Goal: Task Accomplishment & Management: Use online tool/utility

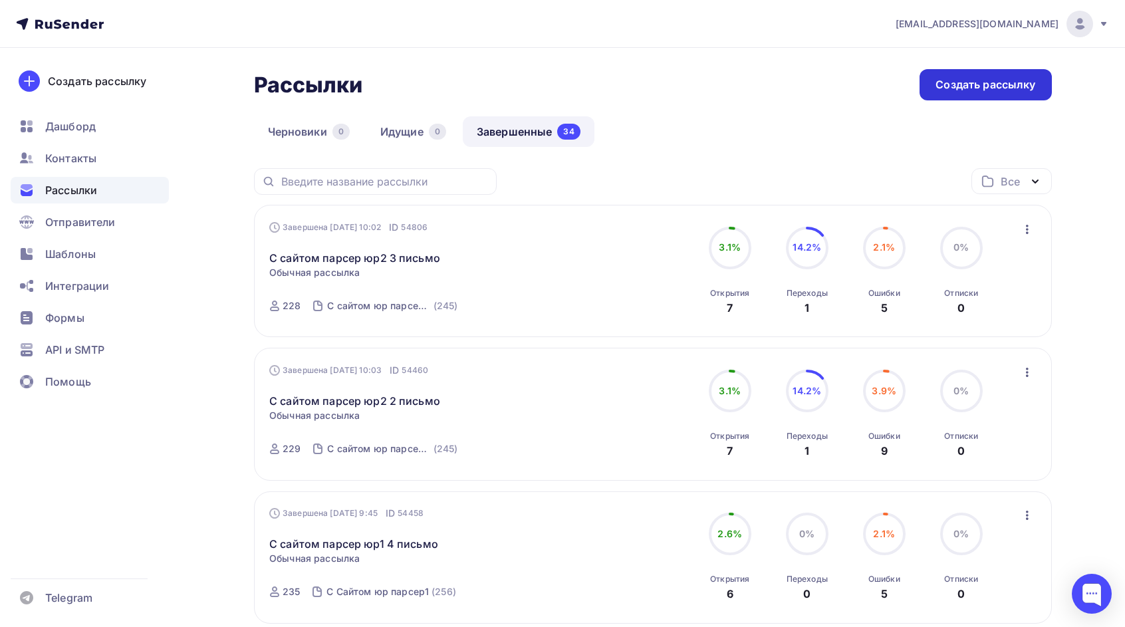
click at [934, 93] on div "Создать рассылку" at bounding box center [985, 84] width 132 height 31
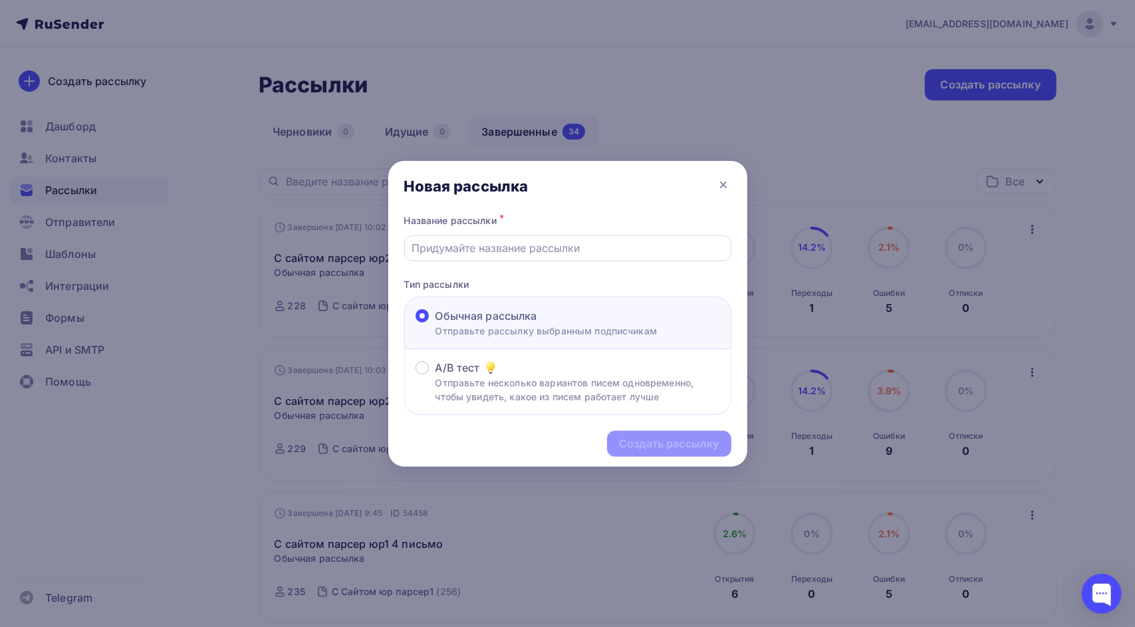
click at [522, 254] on input "text" at bounding box center [568, 248] width 312 height 16
click at [722, 183] on icon at bounding box center [723, 184] width 5 height 5
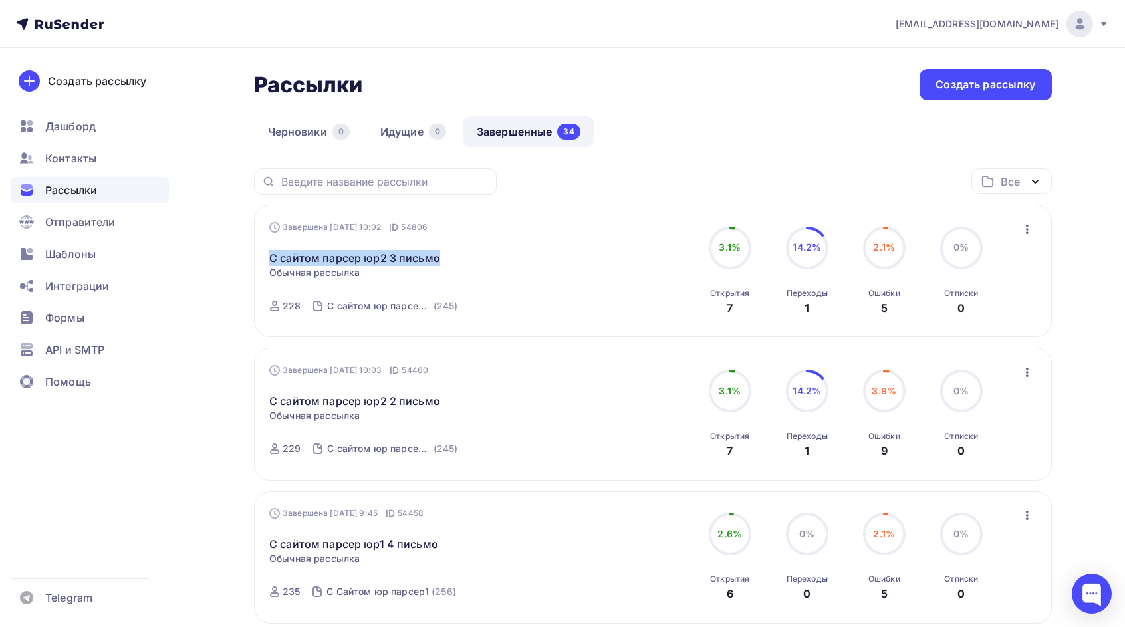
drag, startPoint x: 358, startPoint y: 262, endPoint x: 259, endPoint y: 265, distance: 99.1
click at [259, 265] on div "Завершена [DATE] 10:02 ID 54806 С сайтом парсер юр2 3 письмо Статистика Обзор р…" at bounding box center [653, 271] width 798 height 132
copy link "С сайтом парсер юр2 3 письмо"
click at [950, 96] on div "Создать рассылку" at bounding box center [985, 84] width 132 height 31
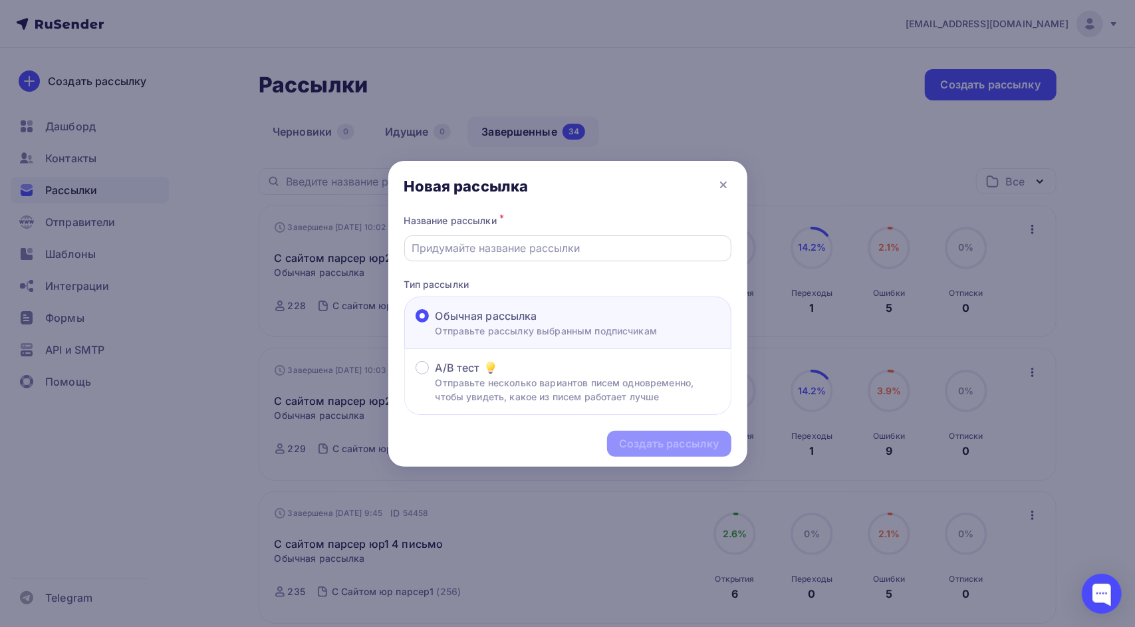
click at [480, 250] on input "text" at bounding box center [568, 248] width 312 height 16
paste input "С сайтом парсер юр2 3 письмо"
click at [534, 245] on input "С сайтом парсер юр2 3 письмо" at bounding box center [568, 248] width 312 height 16
type input "С сайтом парсер юр2 4 письмо"
click at [668, 448] on div "Создать рассылку" at bounding box center [669, 443] width 100 height 15
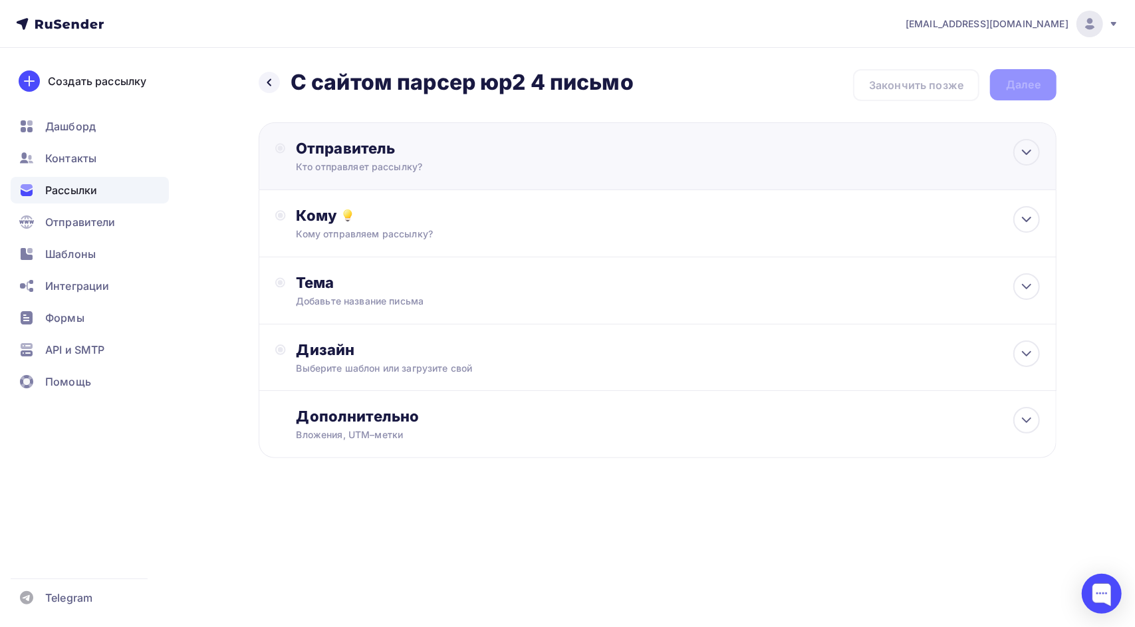
click at [388, 152] on div "Отправитель" at bounding box center [440, 148] width 288 height 19
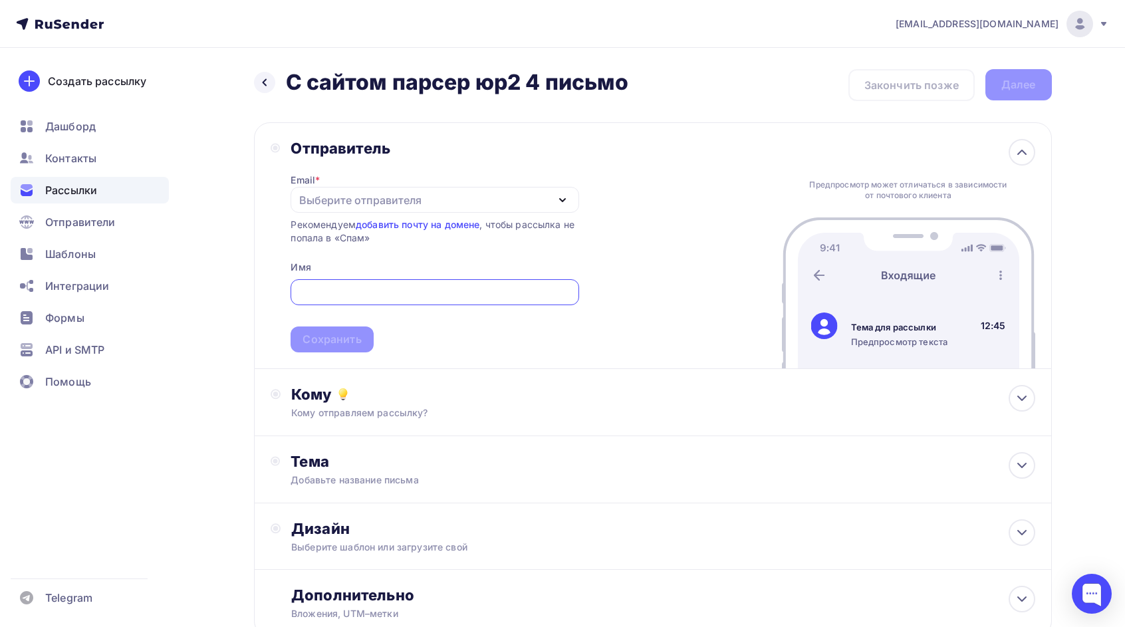
click at [335, 206] on div "Выберите отправителя" at bounding box center [360, 200] width 122 height 16
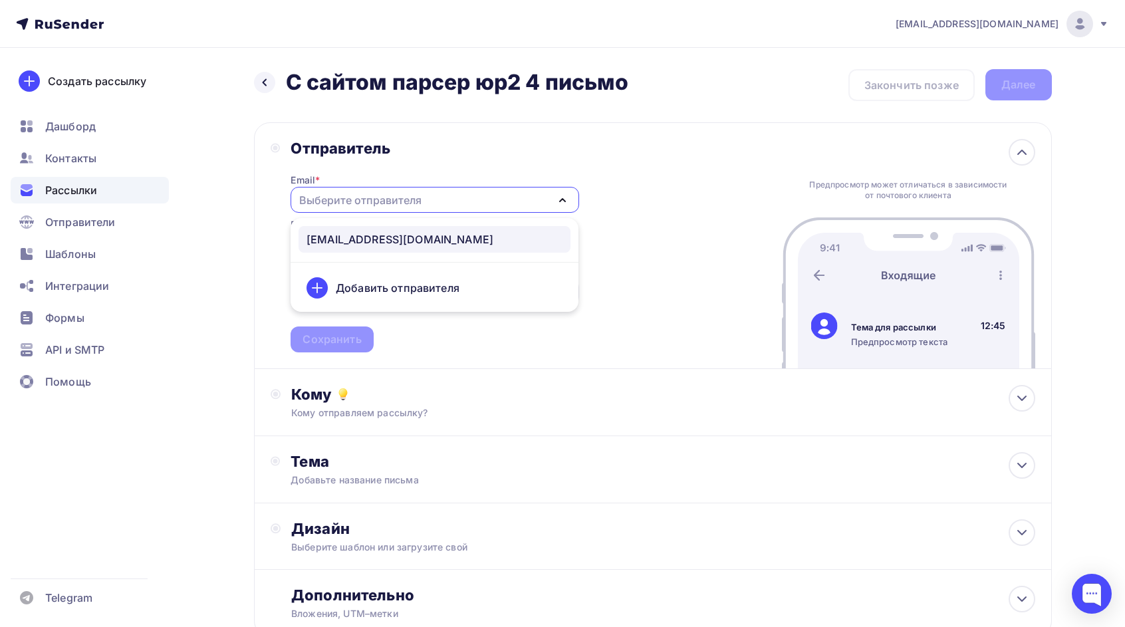
click at [357, 241] on div "[EMAIL_ADDRESS][DOMAIN_NAME]" at bounding box center [399, 239] width 187 height 16
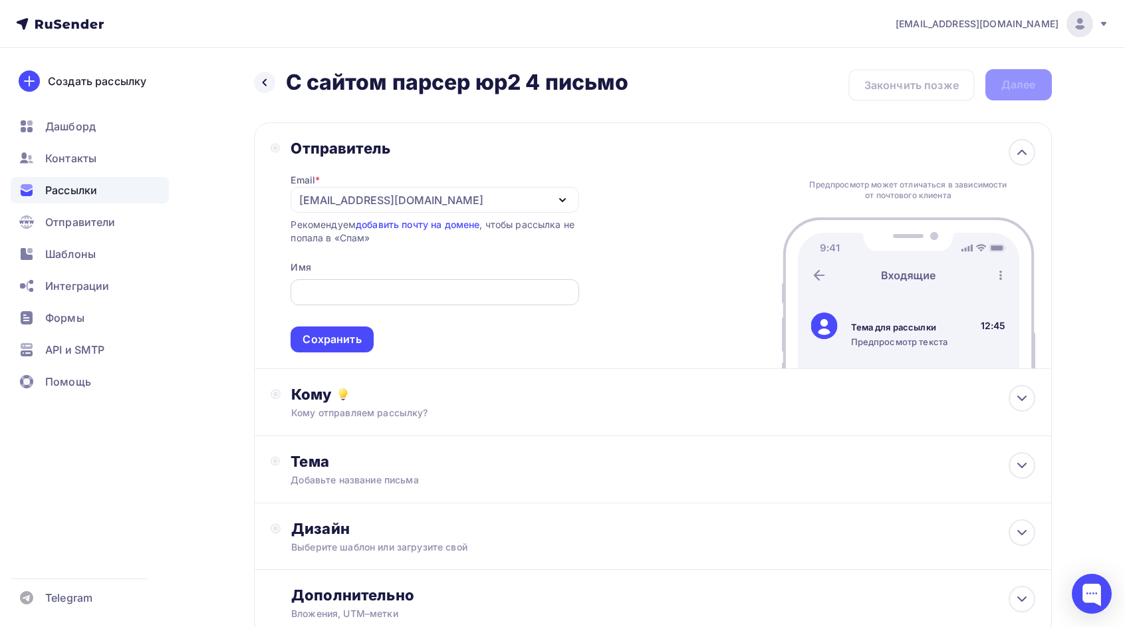
click at [330, 298] on input "text" at bounding box center [434, 293] width 273 height 16
type input "LtrvMedia"
click at [349, 350] on div "Сохранить" at bounding box center [332, 339] width 82 height 26
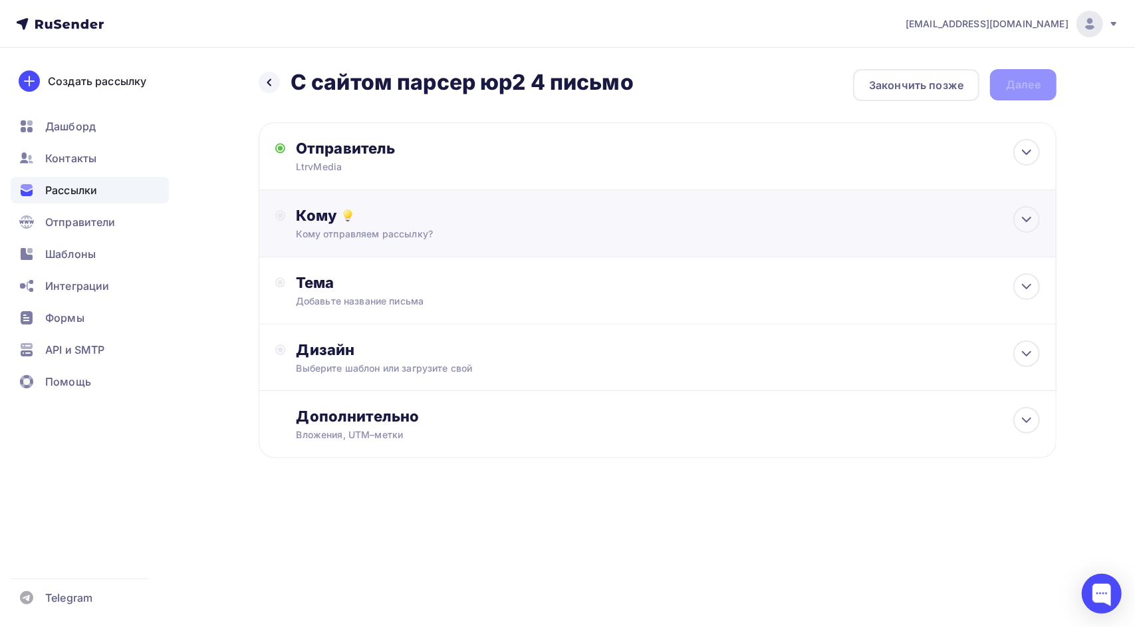
click at [328, 234] on div "Кому отправляем рассылку?" at bounding box center [630, 233] width 669 height 13
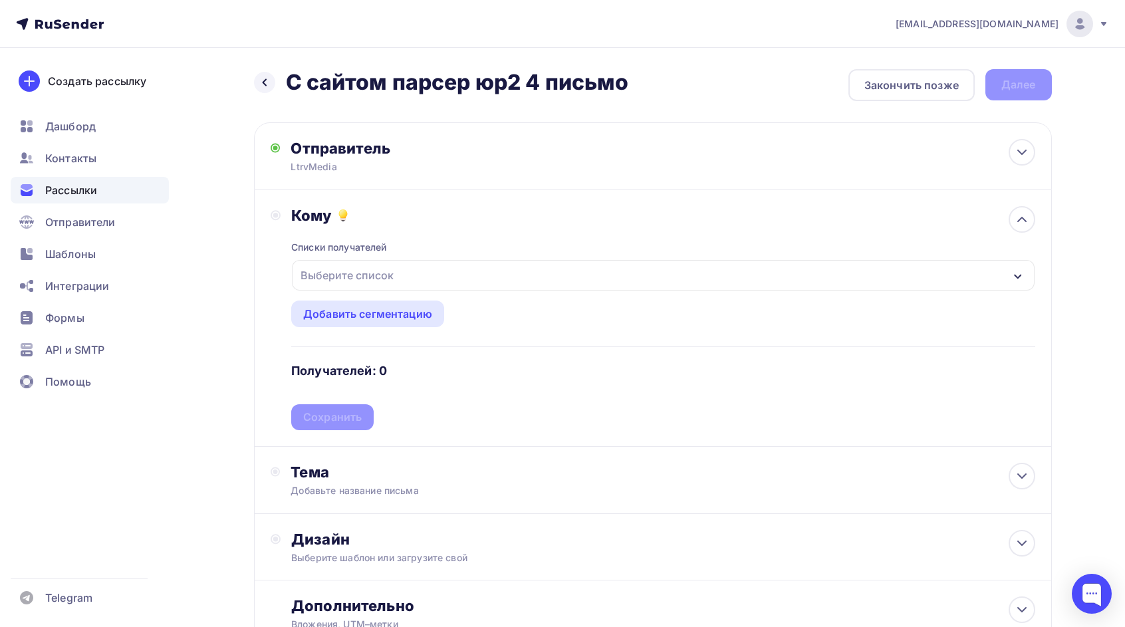
click at [360, 274] on div "Выберите список" at bounding box center [347, 275] width 104 height 24
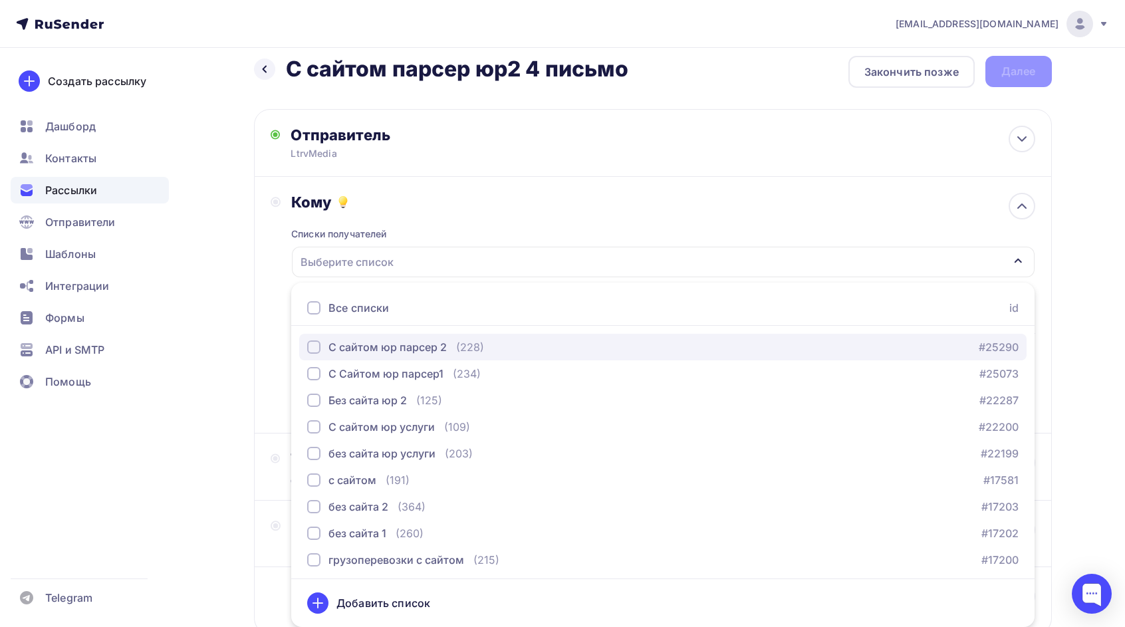
click at [308, 348] on div "button" at bounding box center [313, 346] width 13 height 13
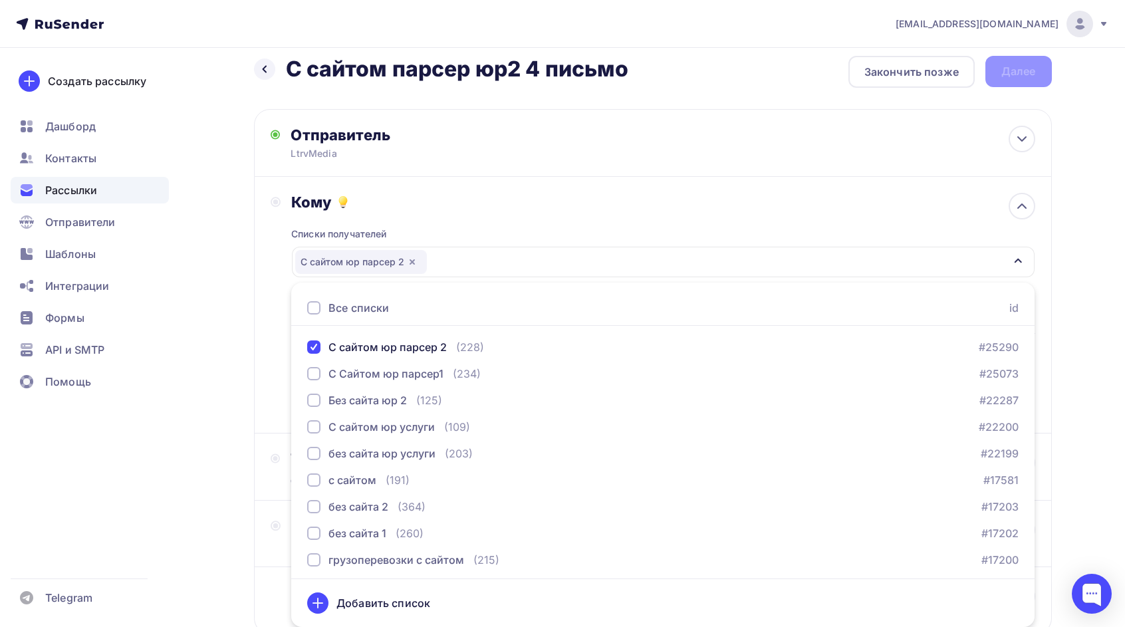
click at [257, 300] on div "Кому Списки получателей C cайтом юр парсер 2 Все списки id C cайтом юр парсер 2…" at bounding box center [653, 305] width 798 height 257
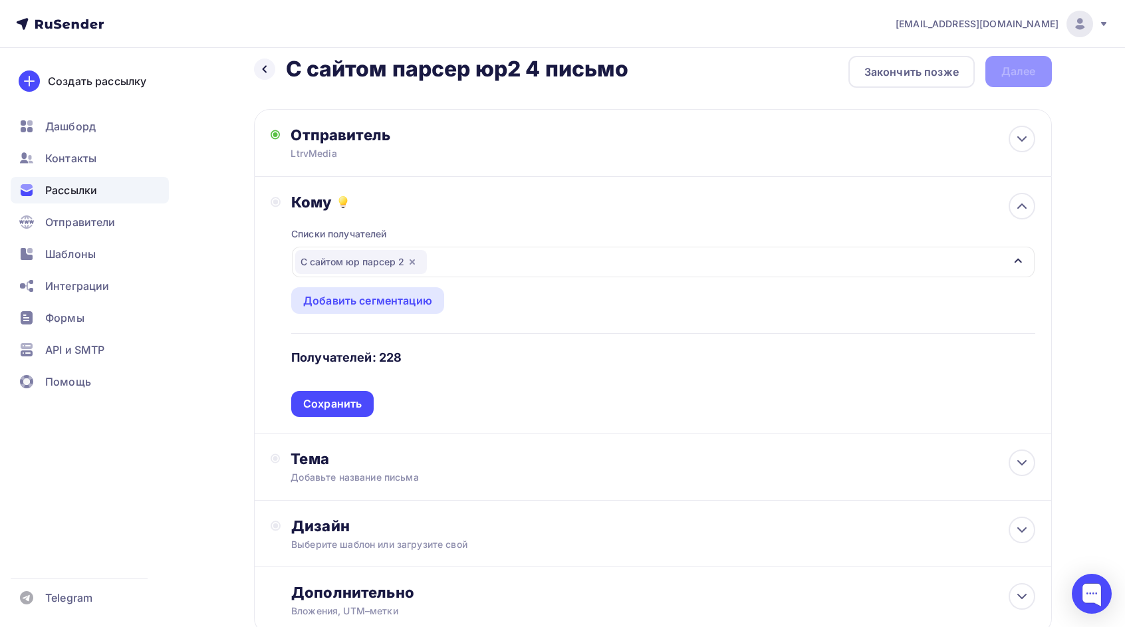
click at [340, 396] on div "Сохранить" at bounding box center [332, 404] width 82 height 26
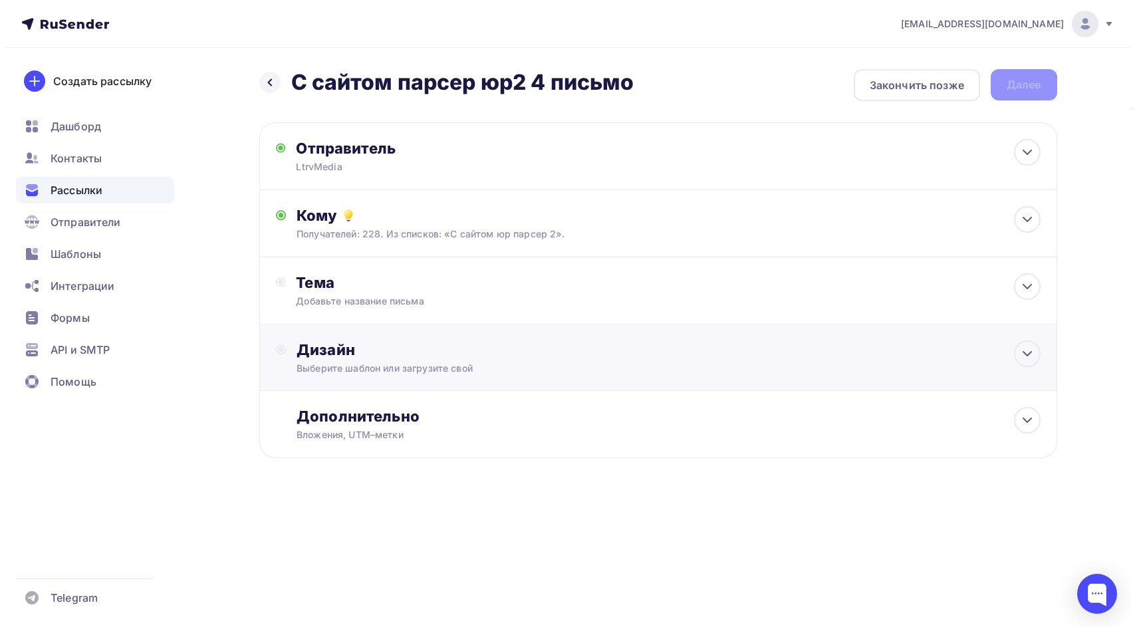
scroll to position [0, 0]
click at [361, 294] on div "Тема Добавьте название письма Тема * Рекомендуем использовать не более 150 симв…" at bounding box center [427, 290] width 263 height 35
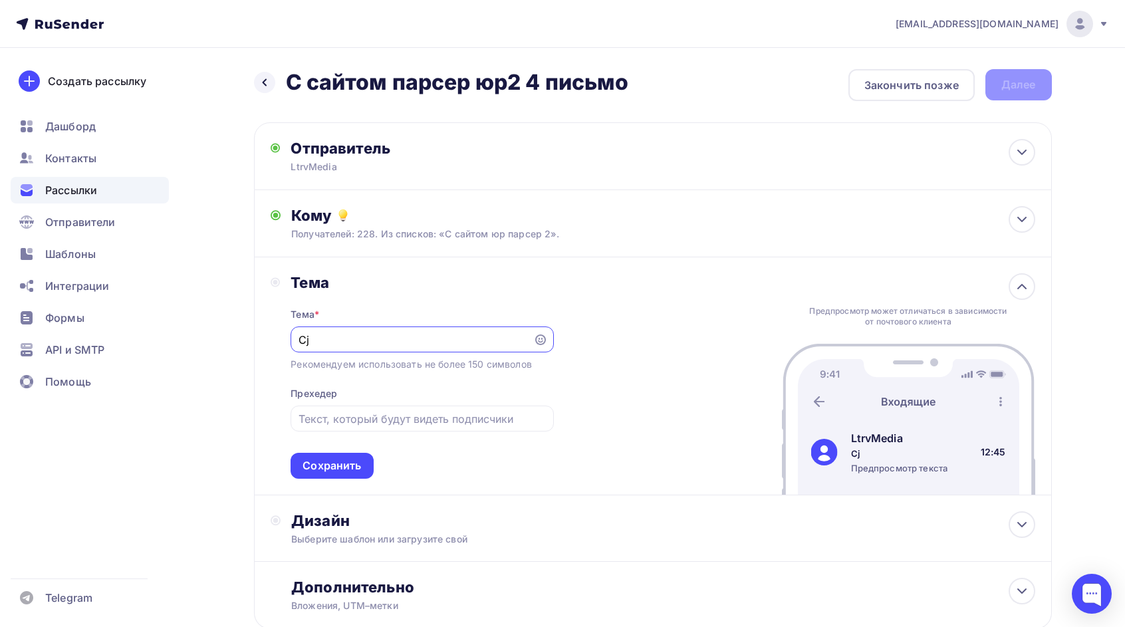
type input "C"
type input "Сотрудничество"
click at [363, 429] on div at bounding box center [422, 419] width 263 height 26
click at [361, 429] on div at bounding box center [422, 419] width 263 height 26
click at [351, 419] on input "text" at bounding box center [421, 419] width 247 height 16
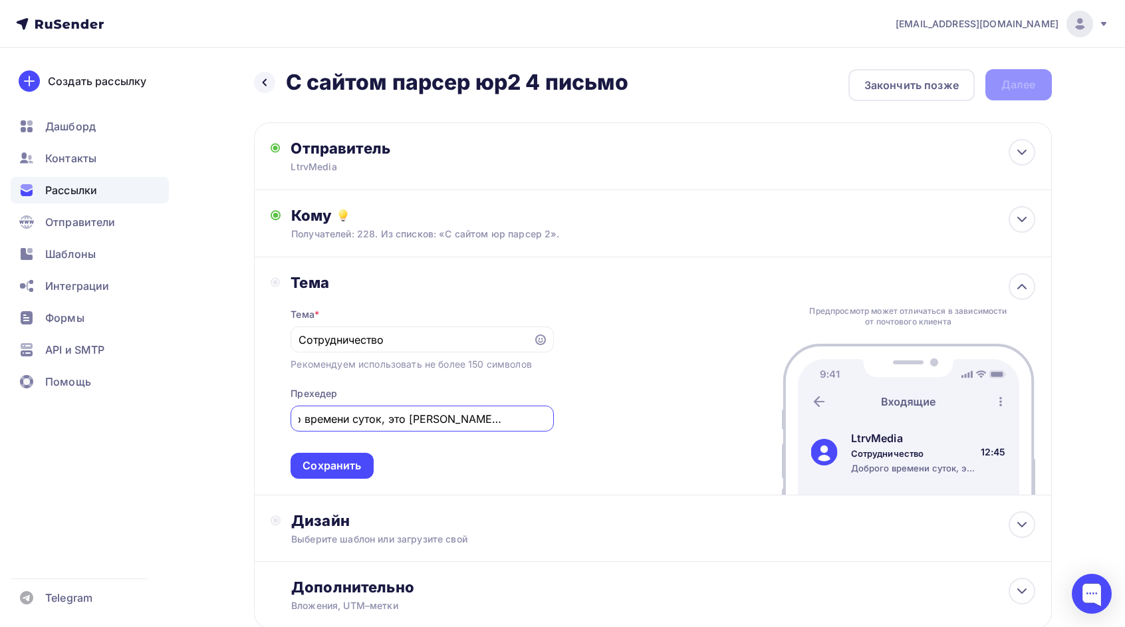
scroll to position [0, 53]
type input "Доброго времени суток, это [PERSON_NAME] из компании LtrvMedia"
click at [340, 476] on div "Сохранить" at bounding box center [332, 466] width 82 height 26
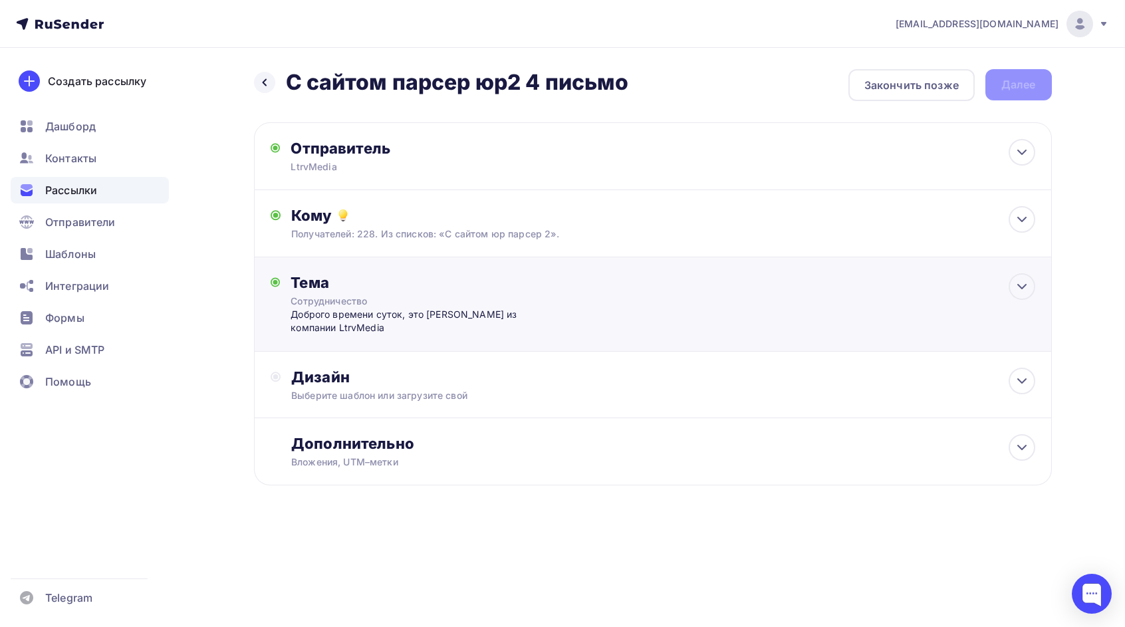
scroll to position [0, 0]
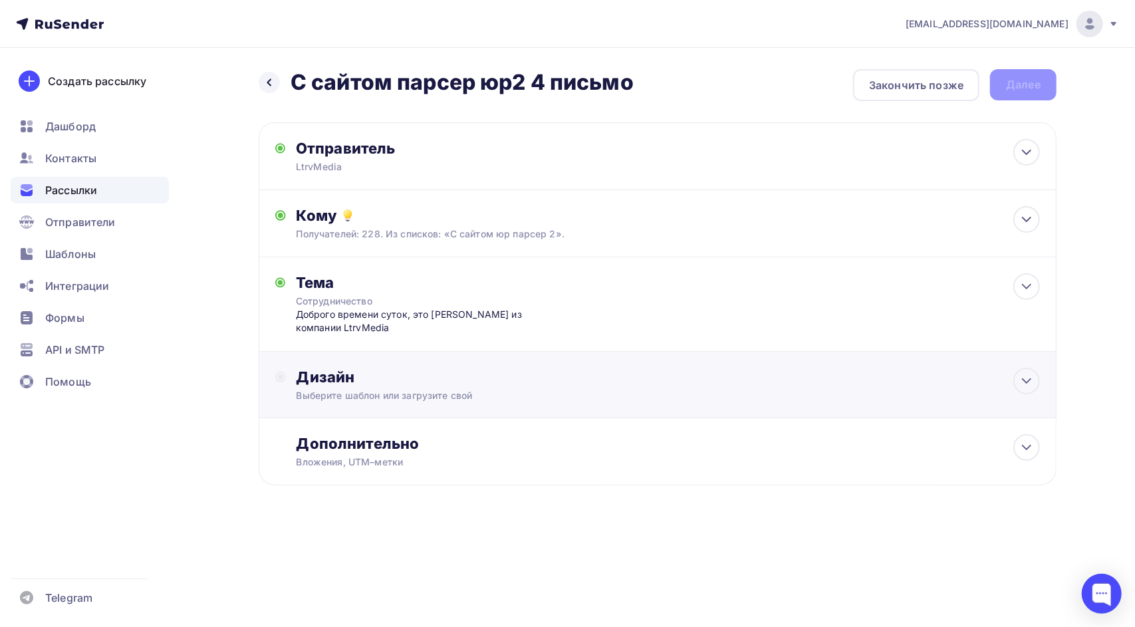
click at [353, 368] on div "Дизайн Выберите шаблон или загрузите свой" at bounding box center [658, 385] width 798 height 66
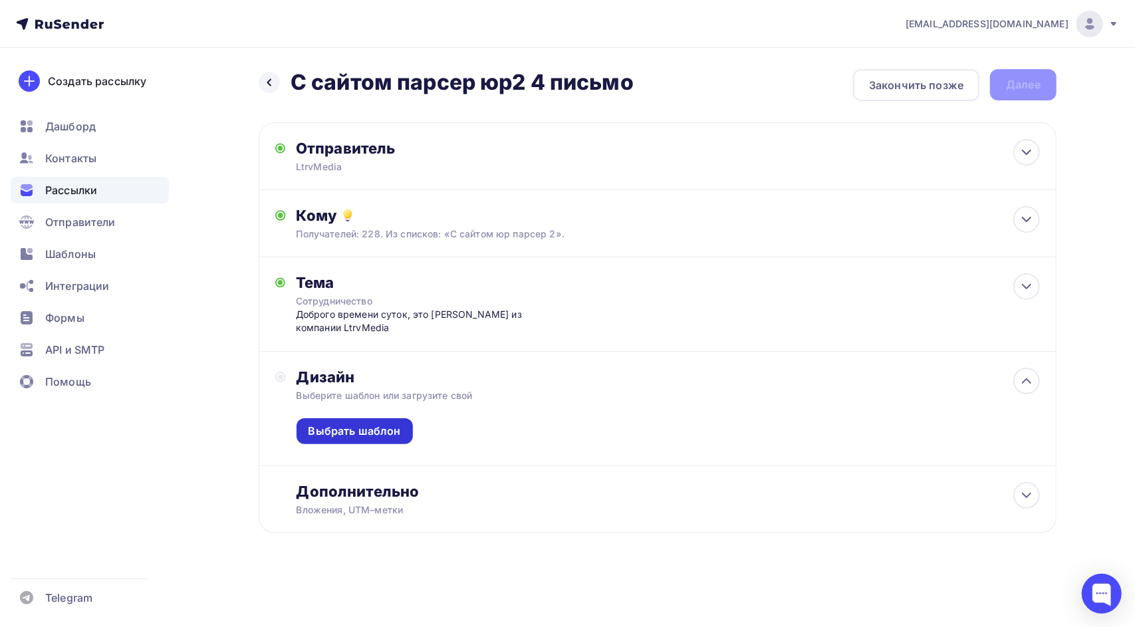
click at [333, 439] on div "Выбрать шаблон" at bounding box center [354, 430] width 92 height 15
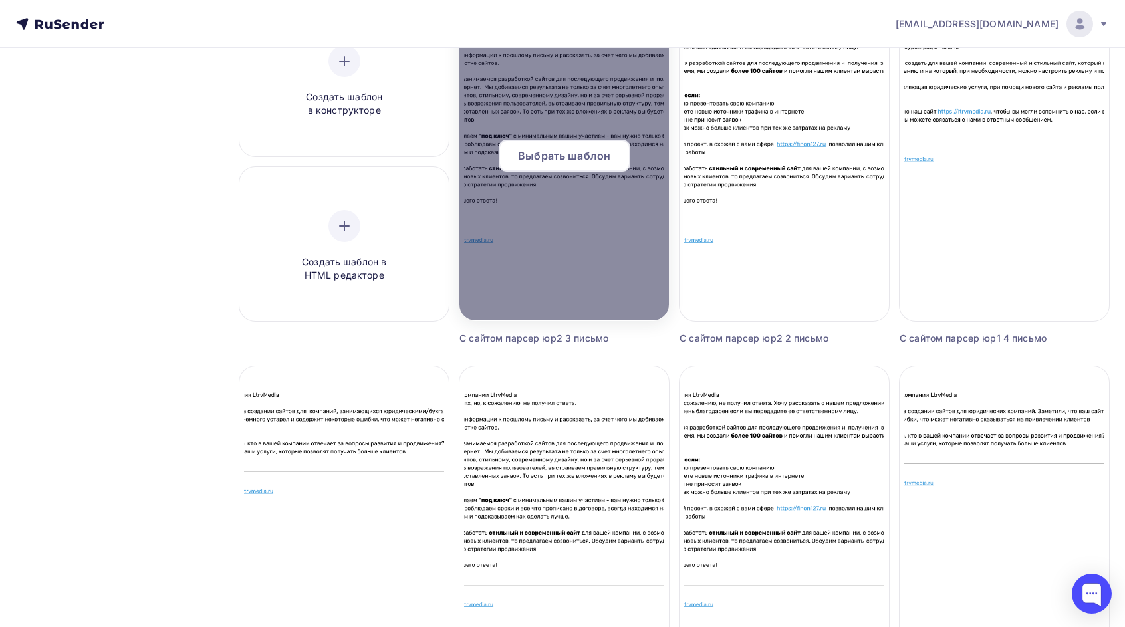
scroll to position [199, 0]
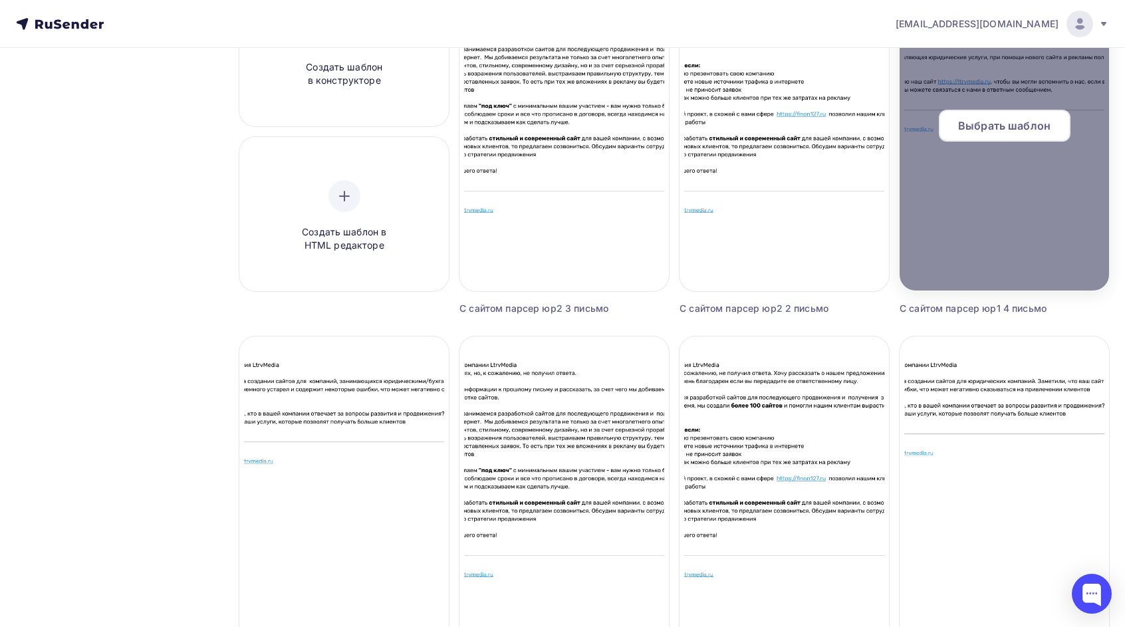
click at [980, 125] on span "Выбрать шаблон" at bounding box center [1004, 126] width 92 height 16
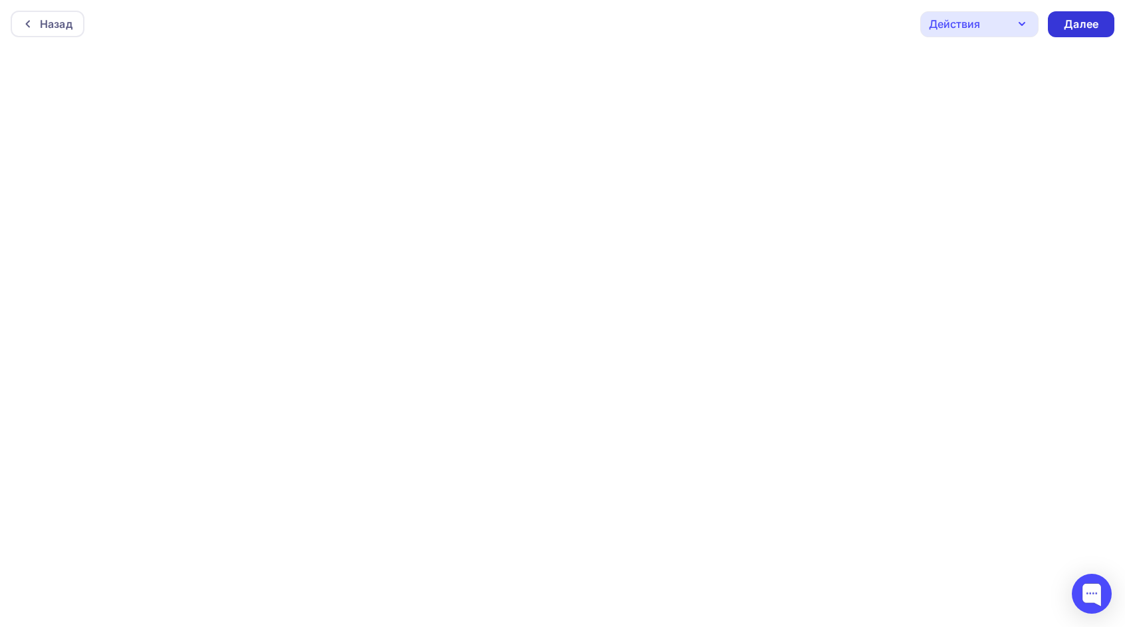
click at [1069, 25] on div "Далее" at bounding box center [1081, 24] width 35 height 15
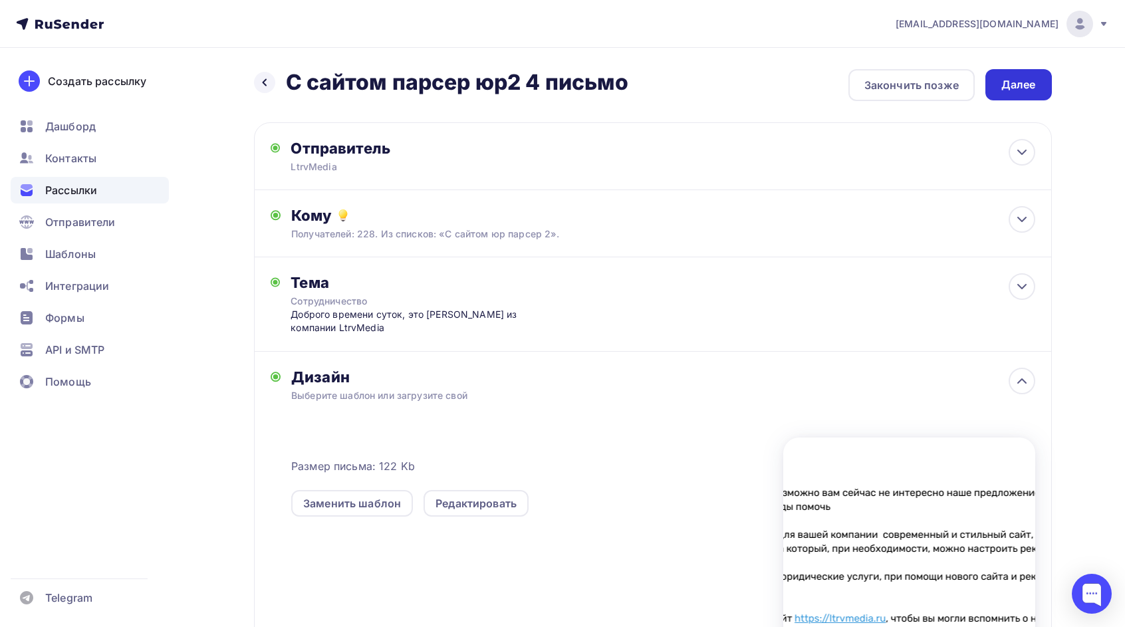
click at [1030, 78] on div "Далее" at bounding box center [1018, 84] width 35 height 15
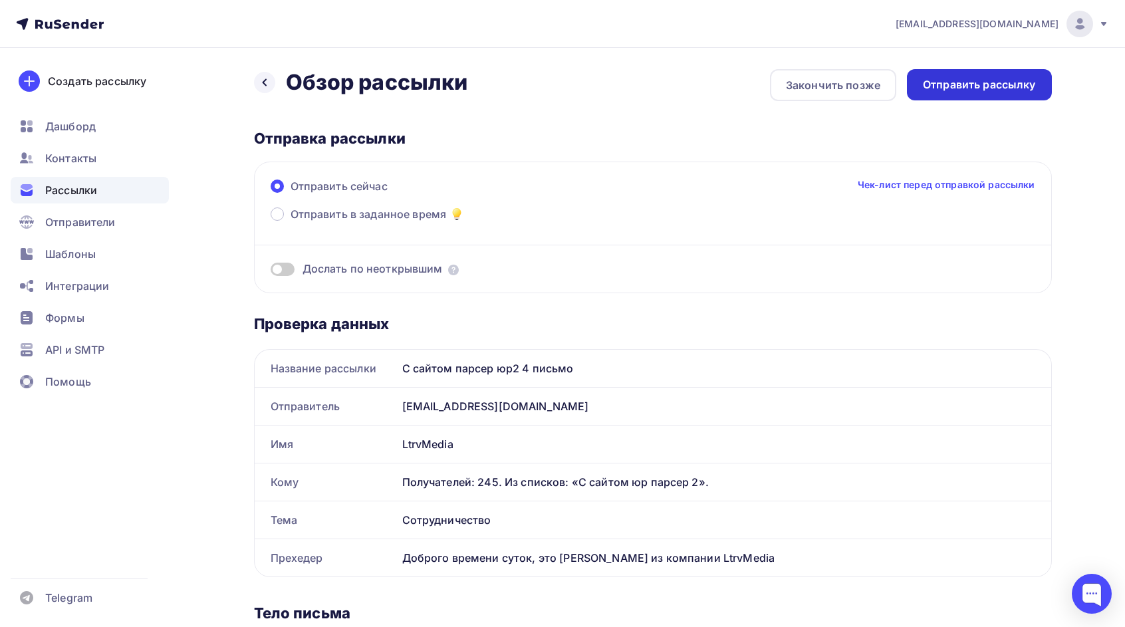
click at [967, 70] on div "Отправить рассылку" at bounding box center [979, 84] width 145 height 31
